Goal: Task Accomplishment & Management: Complete application form

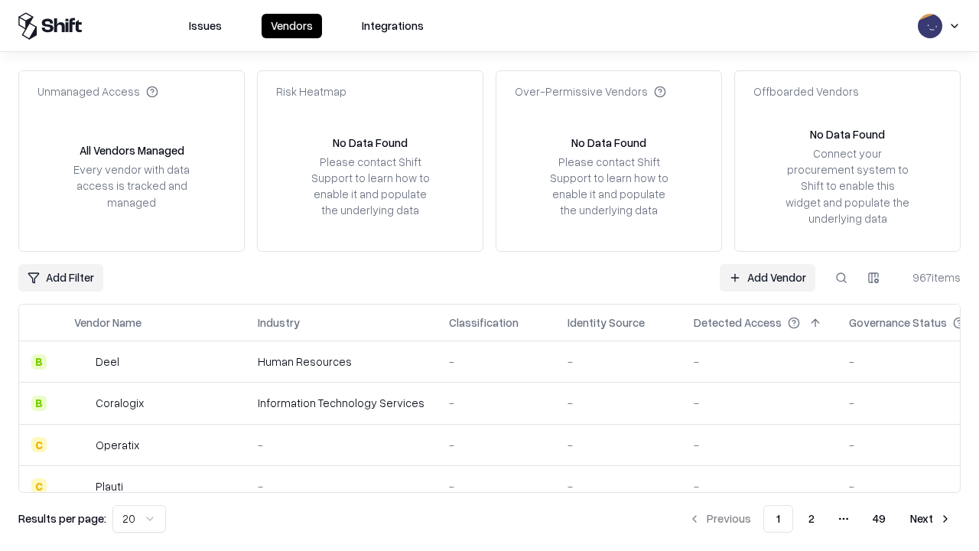
click at [767, 277] on link "Add Vendor" at bounding box center [768, 278] width 96 height 28
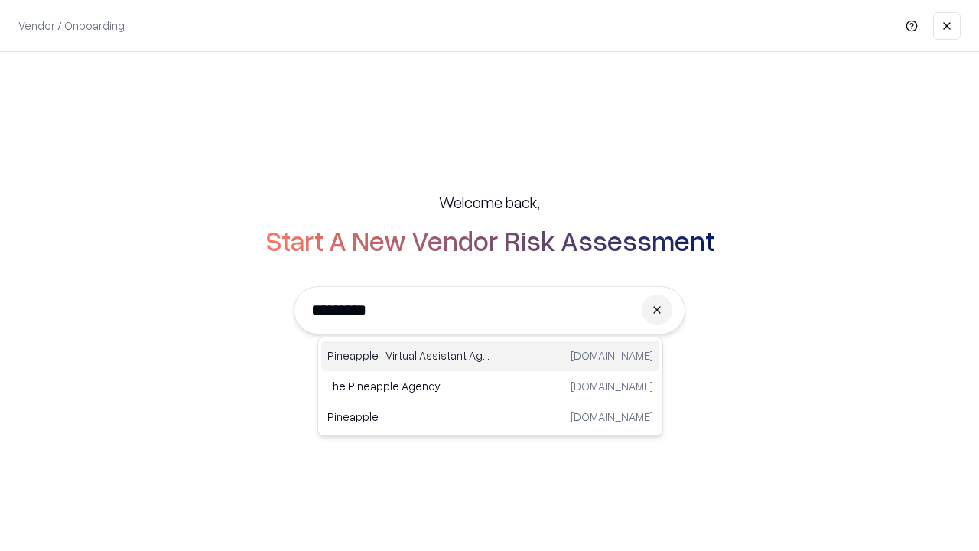
click at [490, 356] on div "Pineapple | Virtual Assistant Agency [DOMAIN_NAME]" at bounding box center [490, 355] width 338 height 31
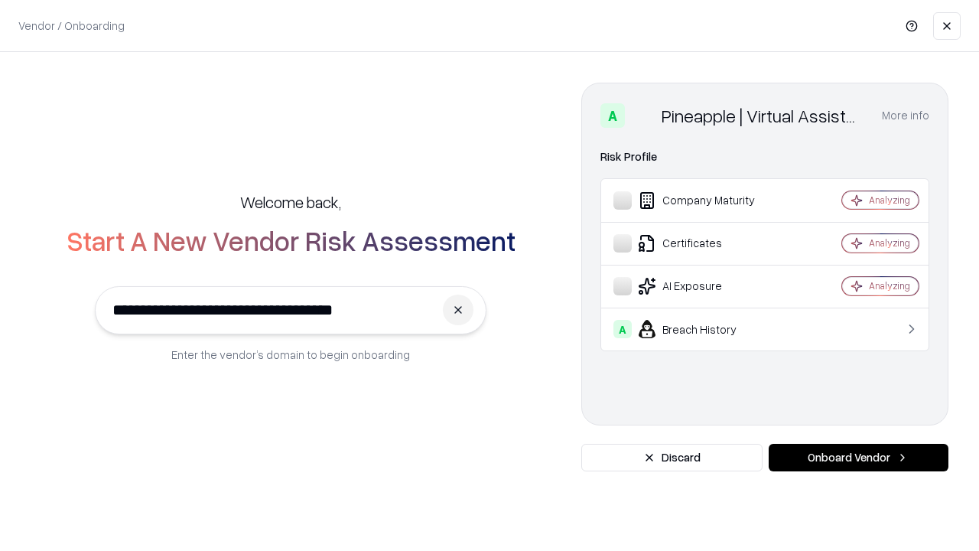
type input "**********"
click at [858, 457] on button "Onboard Vendor" at bounding box center [859, 458] width 180 height 28
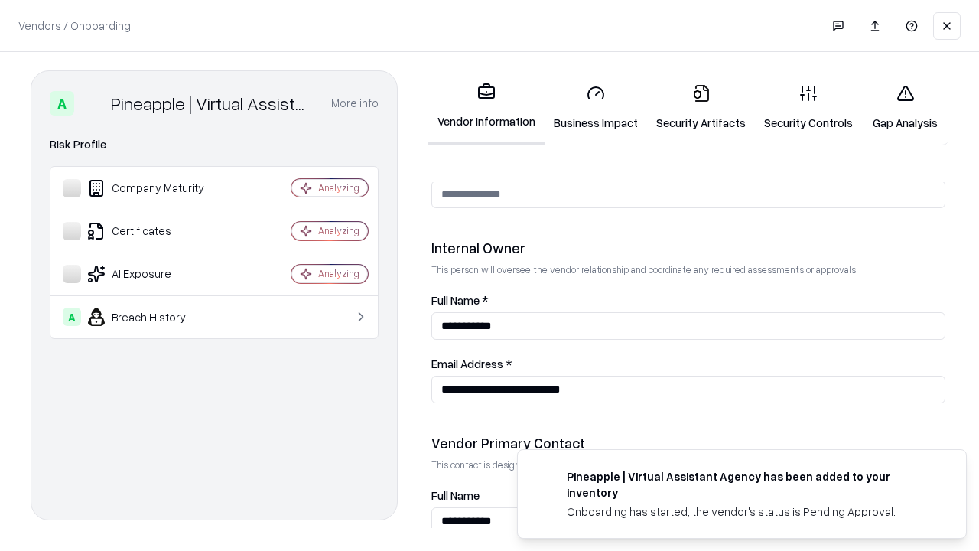
scroll to position [792, 0]
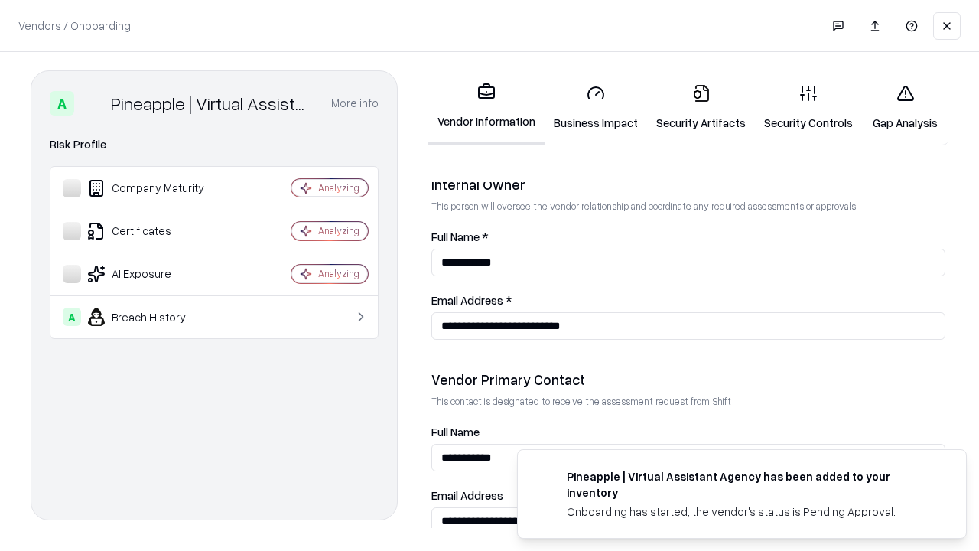
click at [596, 107] on link "Business Impact" at bounding box center [596, 107] width 102 height 71
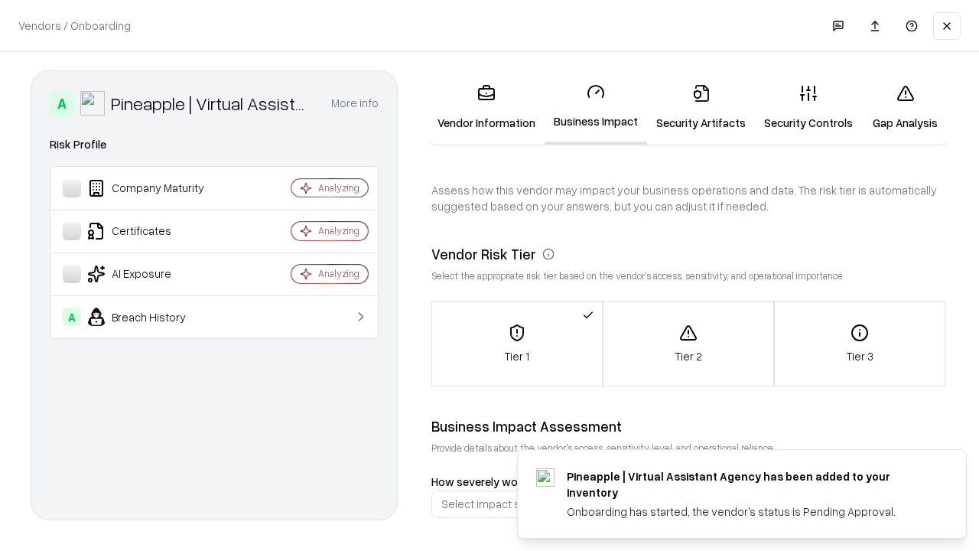
click at [701, 107] on link "Security Artifacts" at bounding box center [701, 107] width 108 height 71
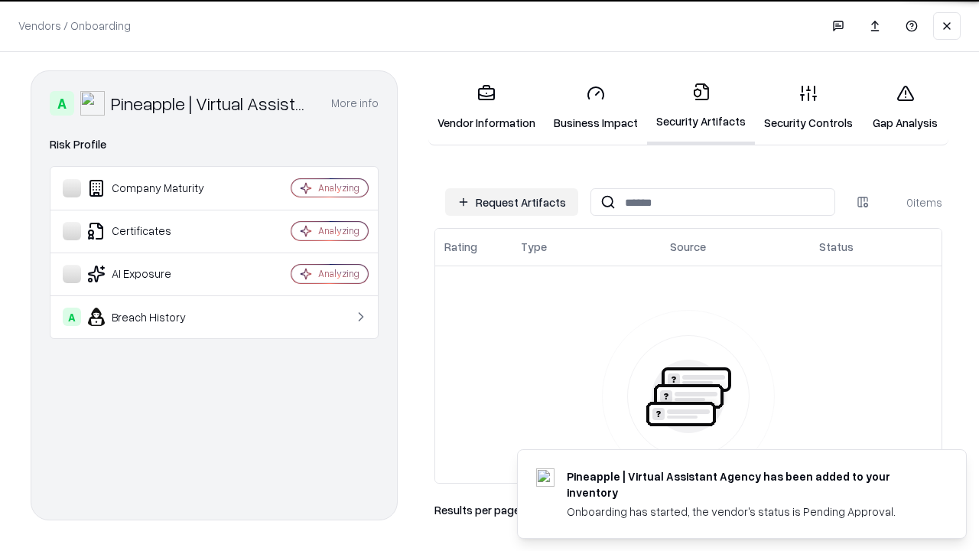
click at [512, 202] on button "Request Artifacts" at bounding box center [511, 202] width 133 height 28
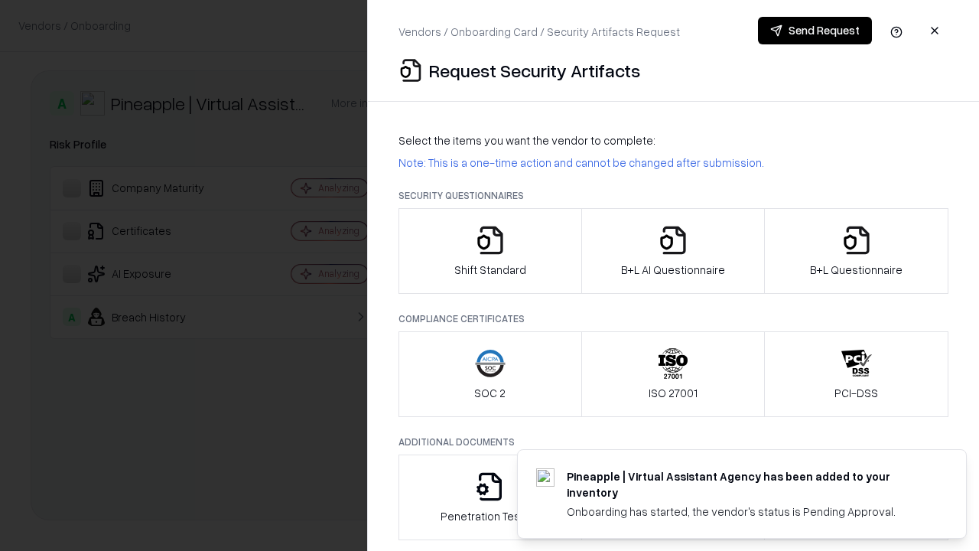
click at [489, 251] on icon "button" at bounding box center [490, 240] width 31 height 31
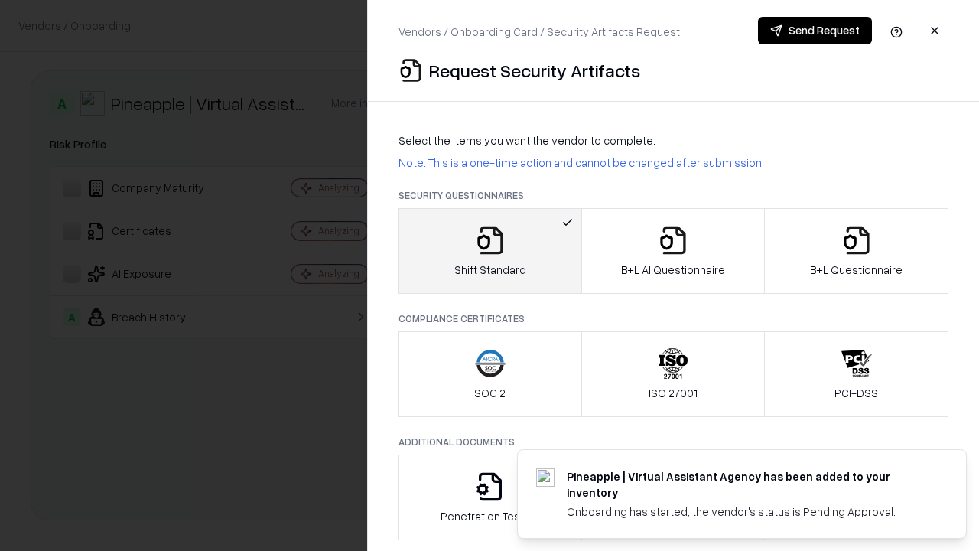
click at [815, 31] on button "Send Request" at bounding box center [815, 31] width 114 height 28
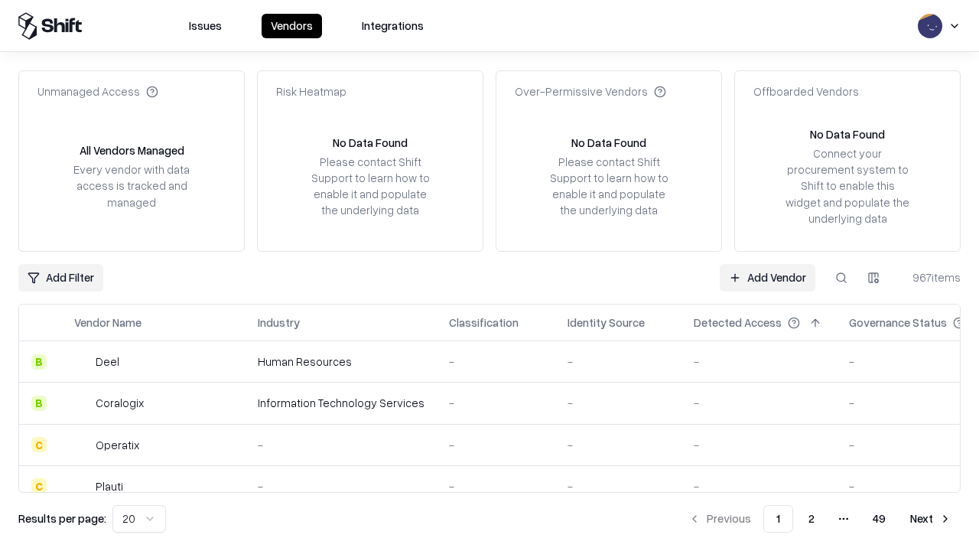
click at [841, 277] on button at bounding box center [842, 278] width 28 height 28
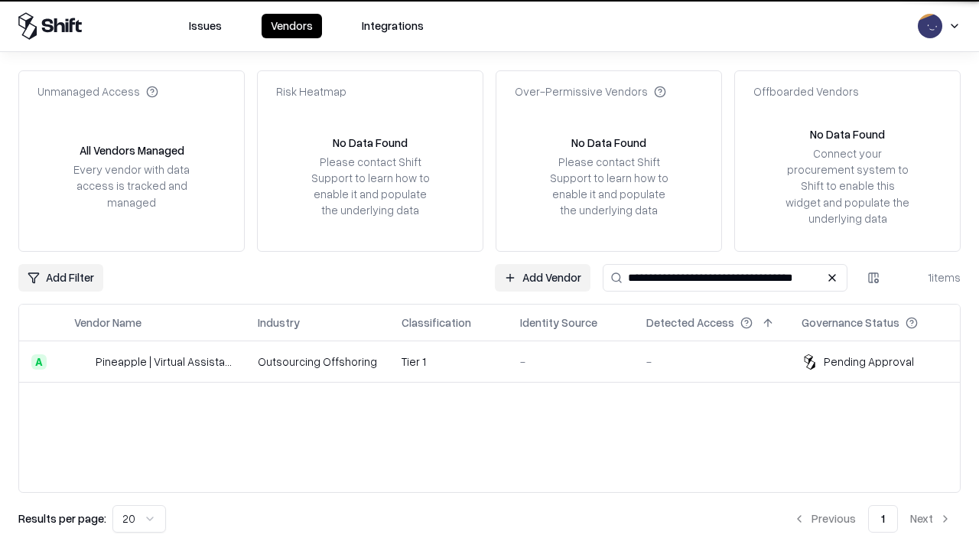
type input "**********"
click at [499, 361] on td "Tier 1" at bounding box center [448, 361] width 119 height 41
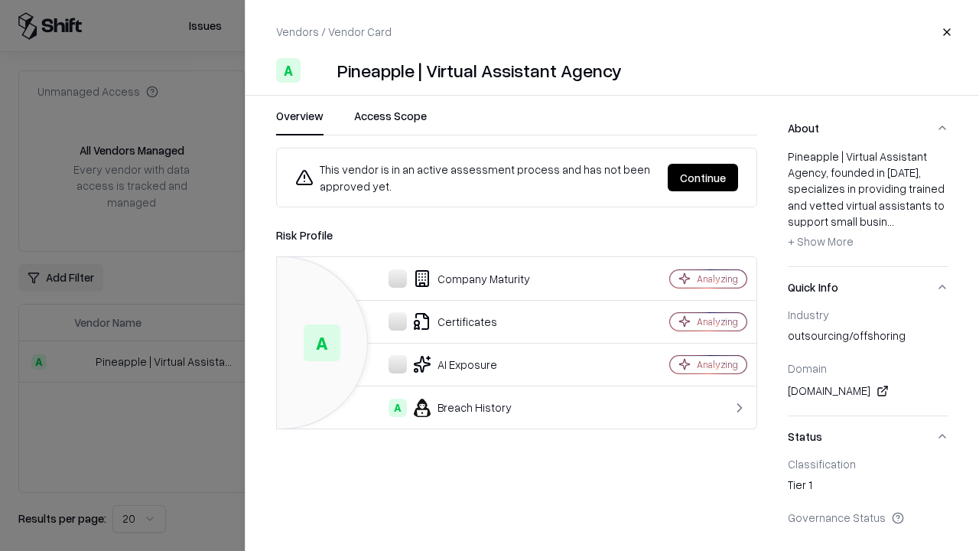
click at [703, 177] on button "Continue" at bounding box center [703, 178] width 70 height 28
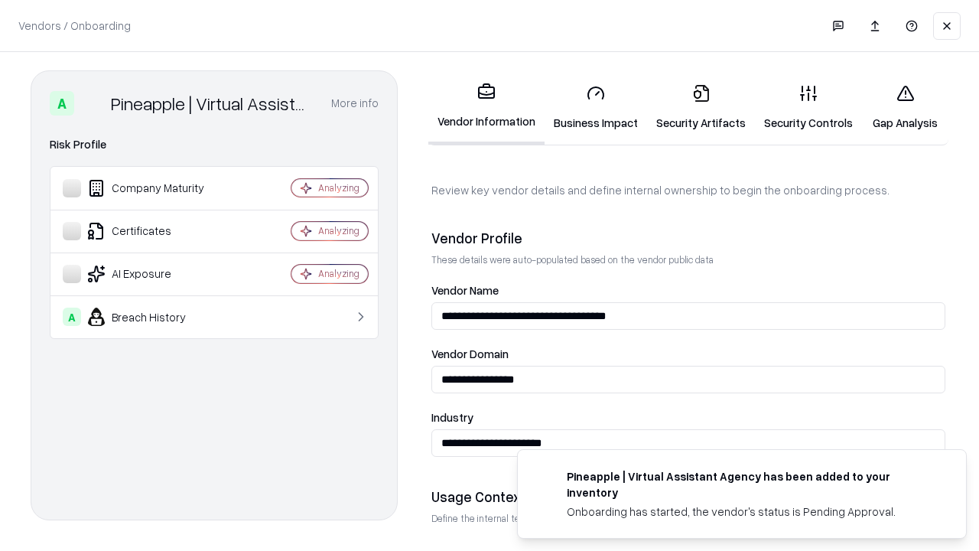
click at [701, 107] on link "Security Artifacts" at bounding box center [701, 107] width 108 height 71
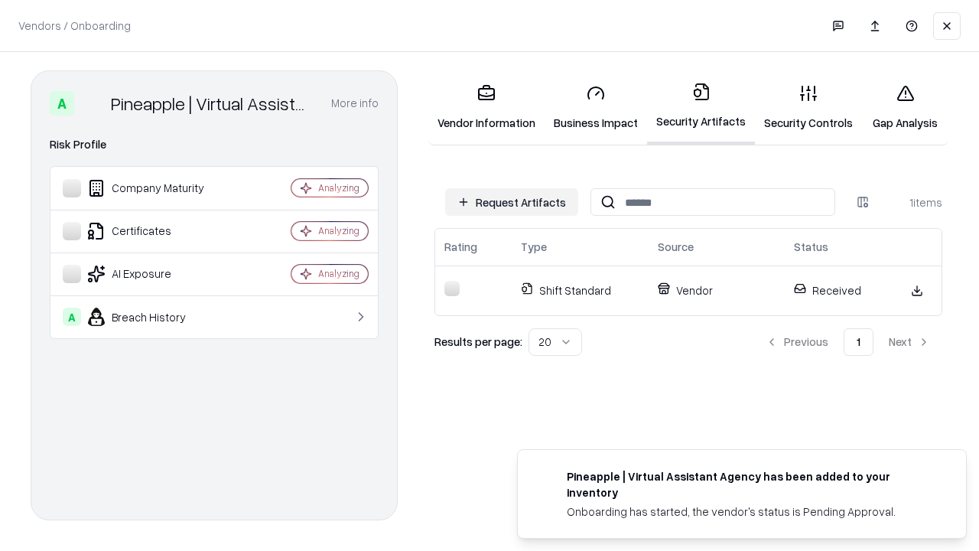
click at [808, 107] on link "Security Controls" at bounding box center [808, 107] width 107 height 71
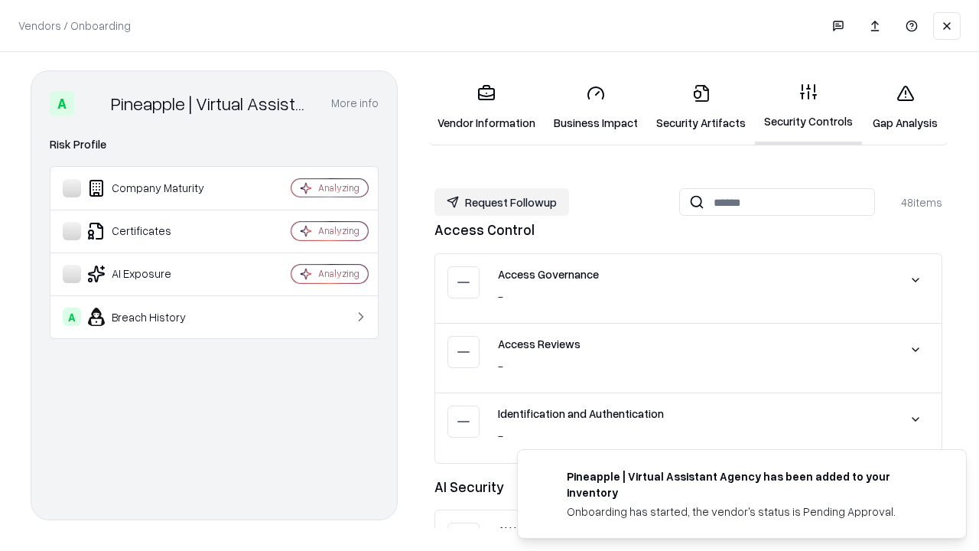
click at [502, 202] on button "Request Followup" at bounding box center [501, 202] width 135 height 28
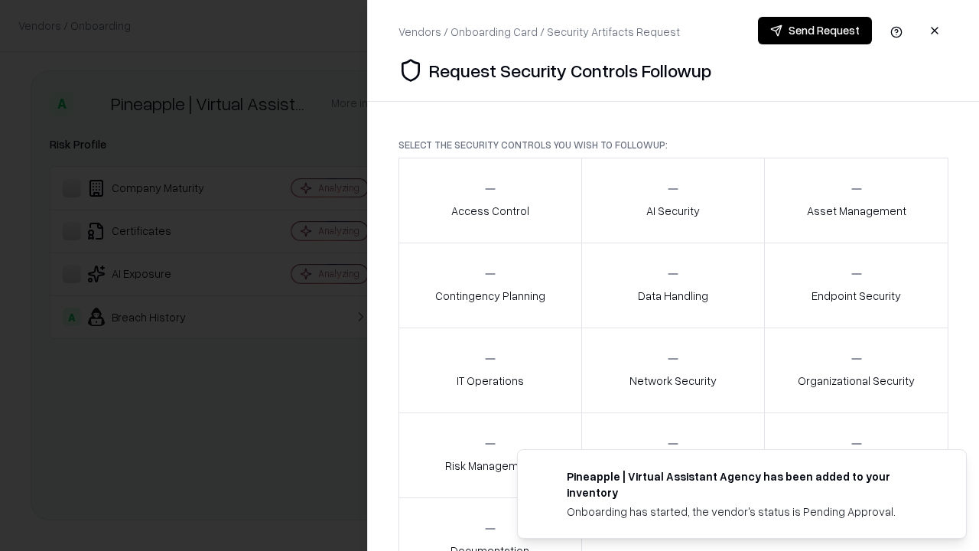
click at [489, 200] on div "Access Control" at bounding box center [490, 199] width 78 height 37
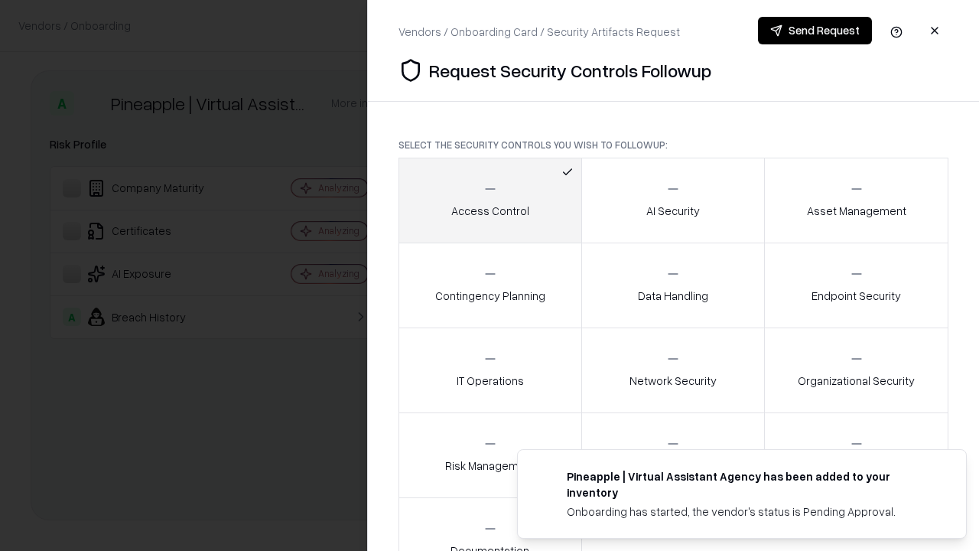
click at [815, 31] on button "Send Request" at bounding box center [815, 31] width 114 height 28
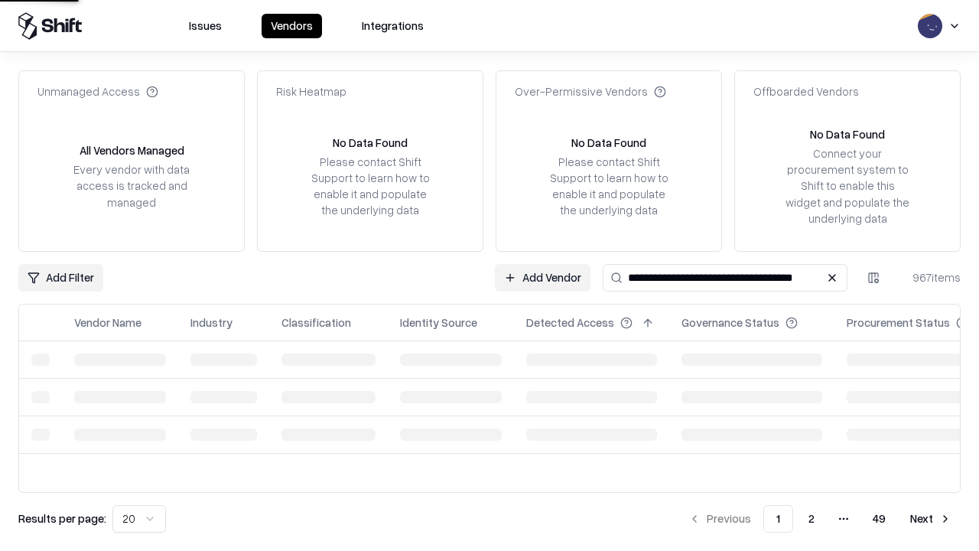
type input "**********"
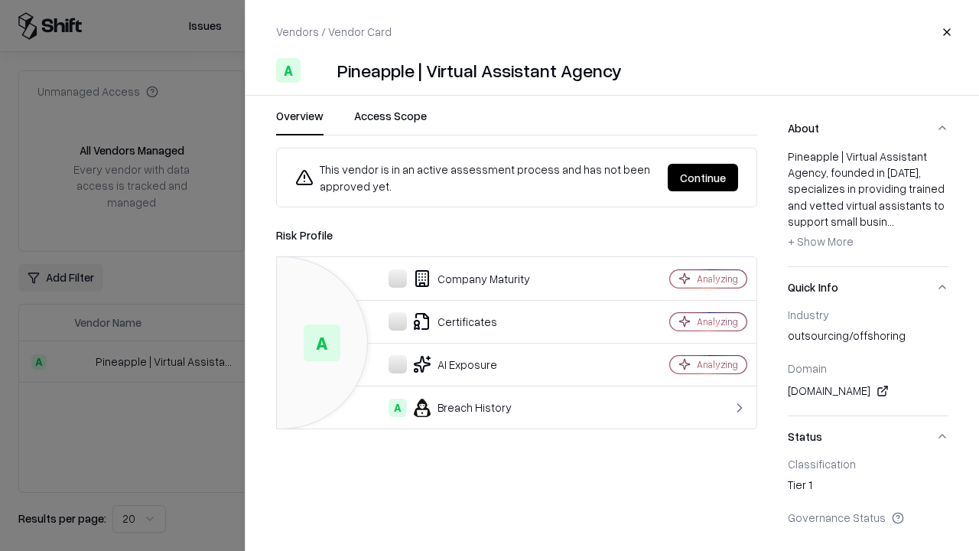
click at [703, 177] on button "Continue" at bounding box center [703, 178] width 70 height 28
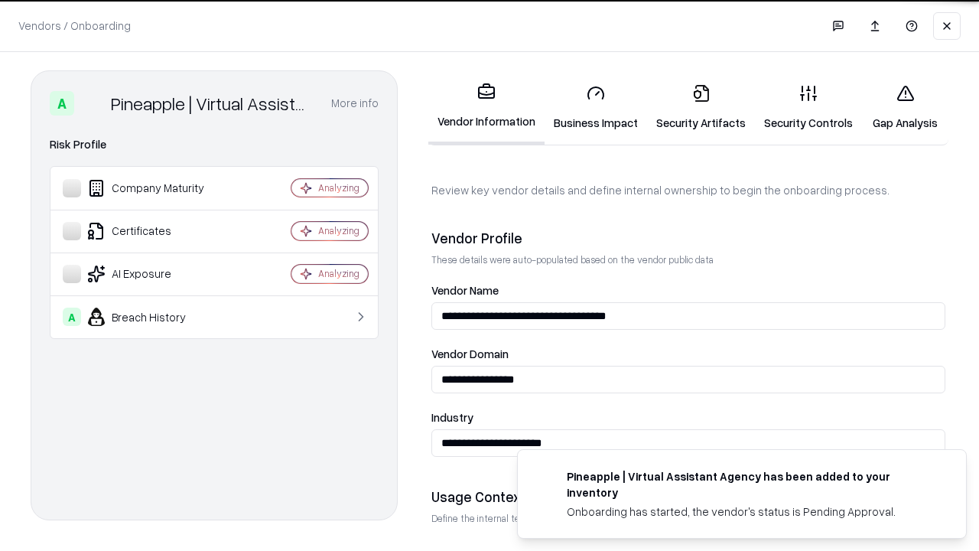
click at [905, 107] on link "Gap Analysis" at bounding box center [905, 107] width 86 height 71
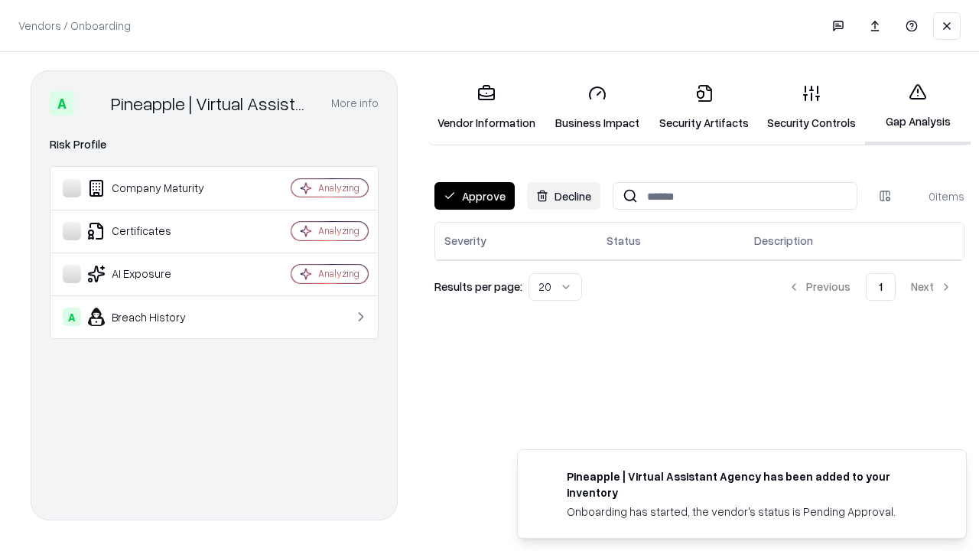
click at [474, 196] on button "Approve" at bounding box center [474, 196] width 80 height 28
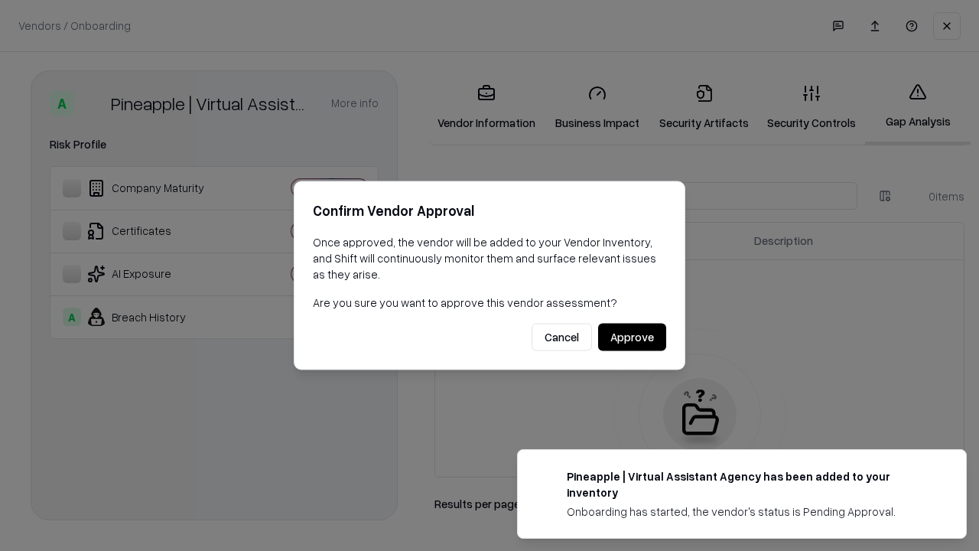
click at [632, 337] on button "Approve" at bounding box center [632, 338] width 68 height 28
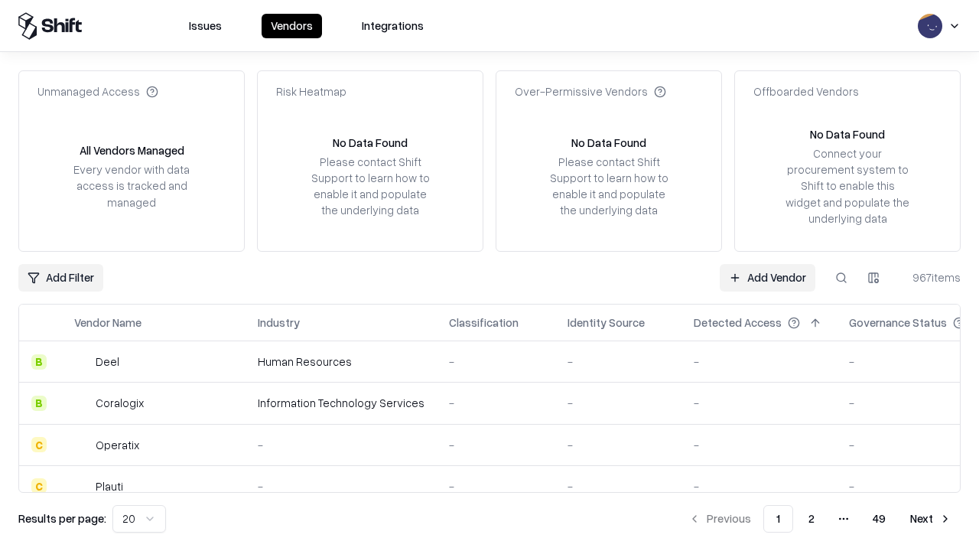
type input "**********"
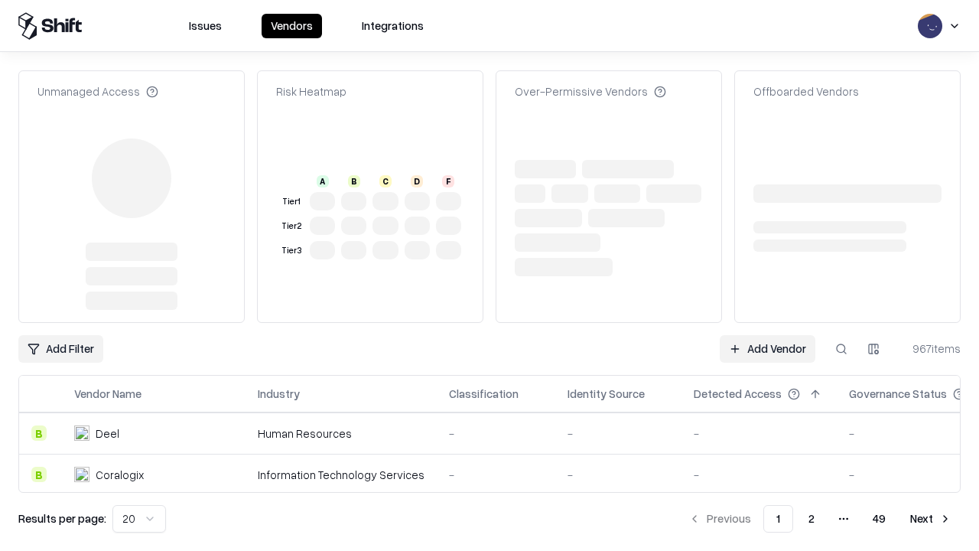
click at [767, 349] on link "Add Vendor" at bounding box center [768, 349] width 96 height 28
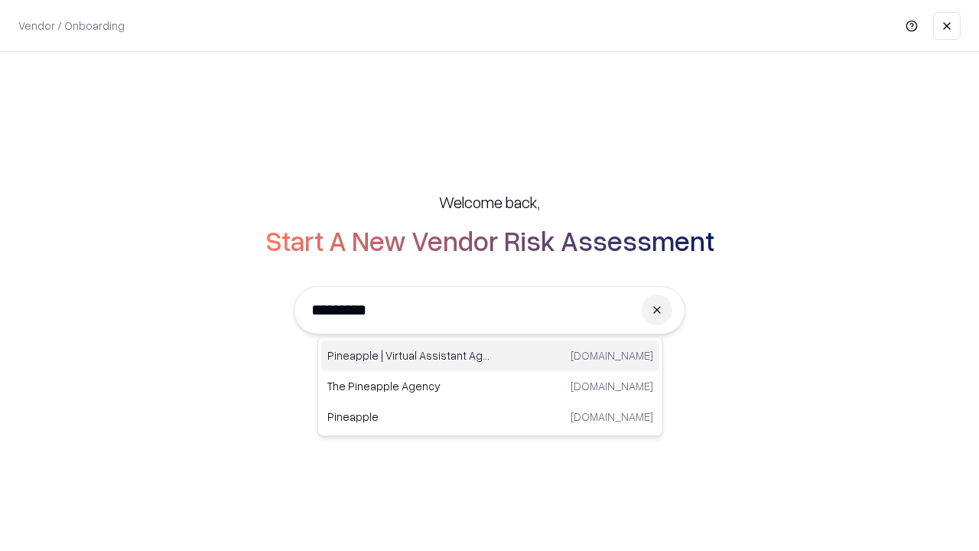
click at [490, 356] on div "Pineapple | Virtual Assistant Agency [DOMAIN_NAME]" at bounding box center [490, 355] width 338 height 31
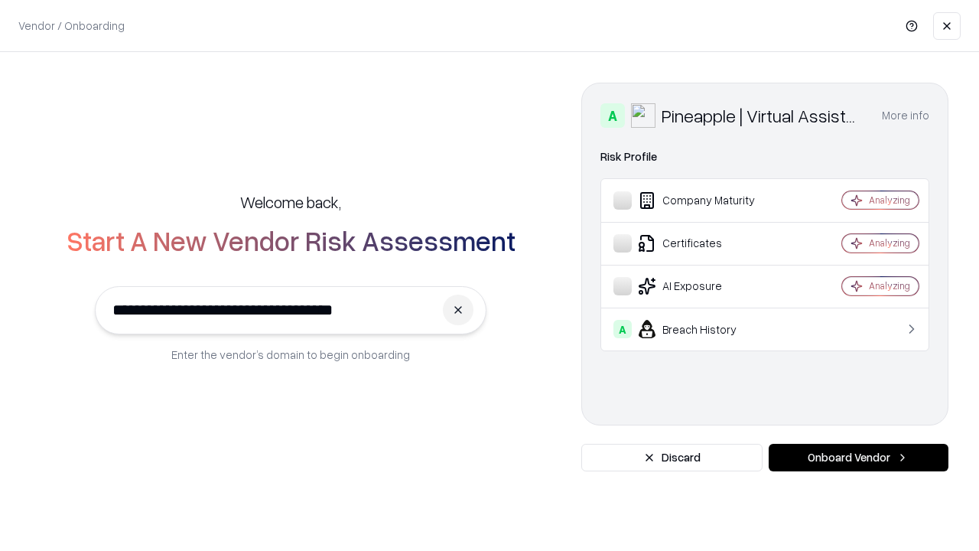
type input "**********"
click at [858, 457] on button "Onboard Vendor" at bounding box center [859, 458] width 180 height 28
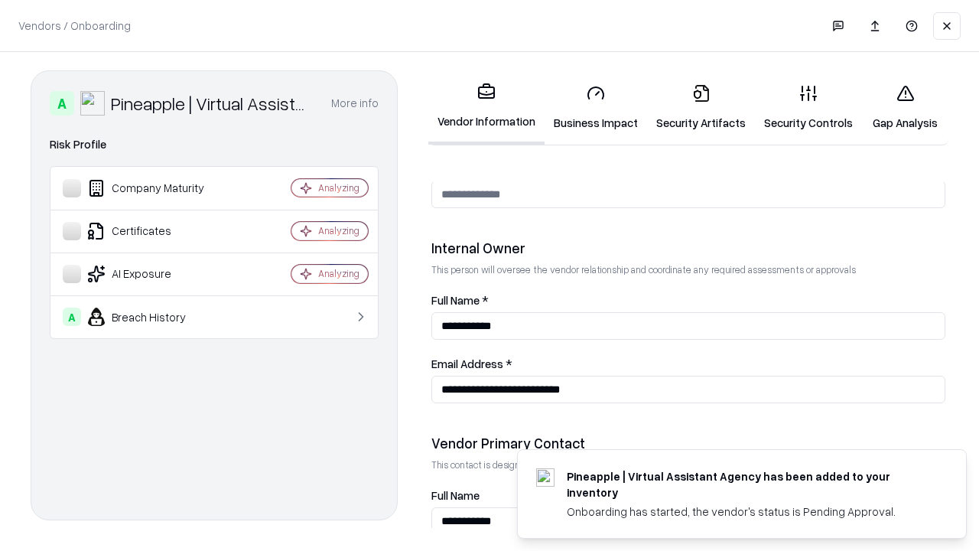
scroll to position [792, 0]
